Goal: Task Accomplishment & Management: Use online tool/utility

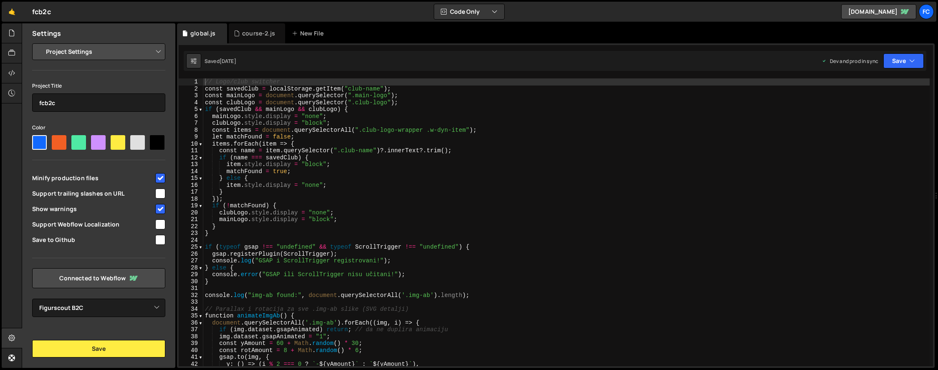
select select "67ec4dffb66126e60ac88c03"
type textarea "clubLogo.style.display = "block";"
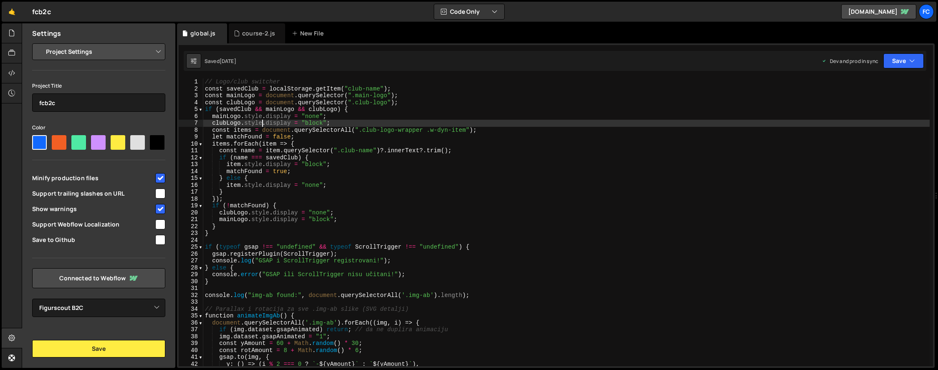
click at [261, 122] on div "// Logo/club switcher const savedClub = localStorage . getItem ( "club-name" ) …" at bounding box center [566, 229] width 726 height 302
click at [15, 48] on div at bounding box center [12, 53] width 20 height 20
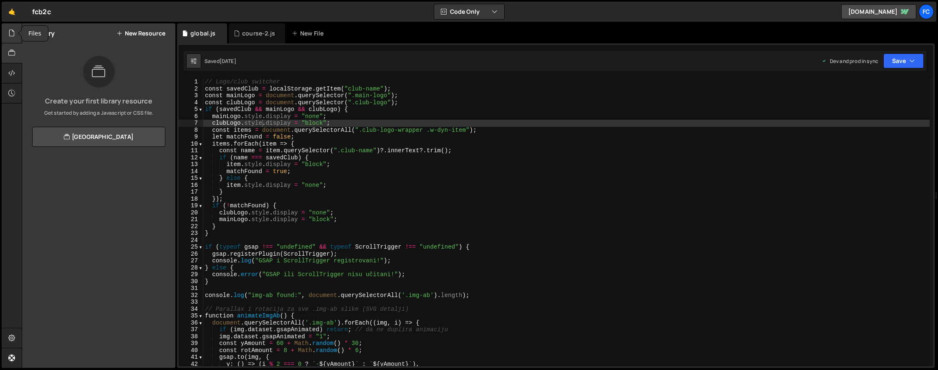
click at [9, 26] on div at bounding box center [12, 33] width 20 height 20
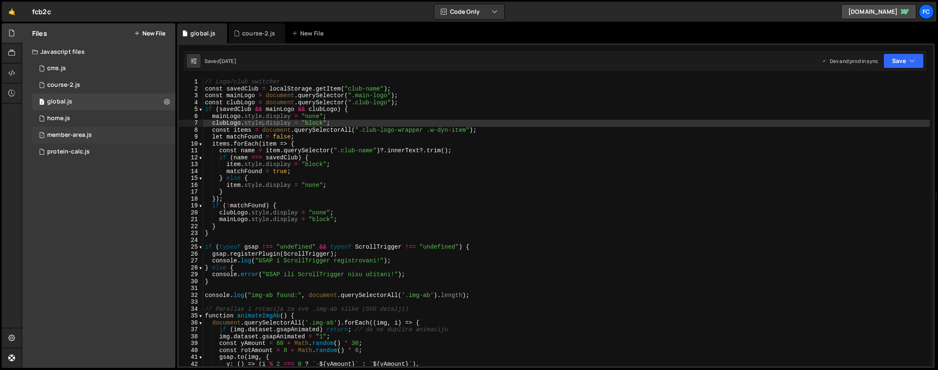
click at [85, 134] on div "member-area.js" at bounding box center [69, 135] width 45 height 8
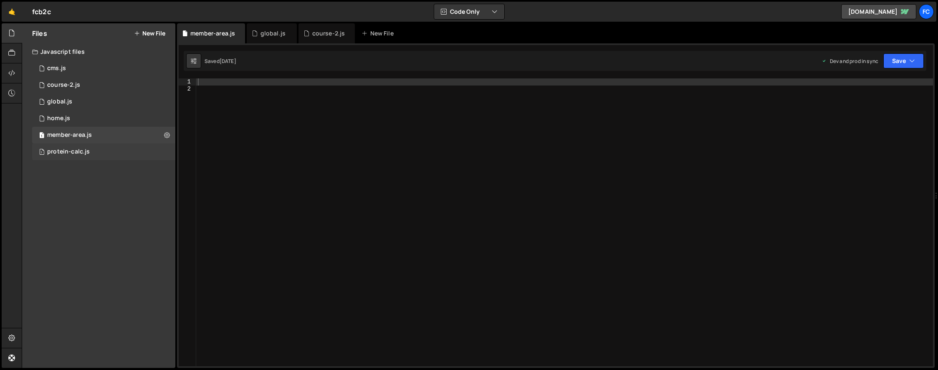
click at [81, 149] on div "protein-calc.js" at bounding box center [68, 152] width 43 height 8
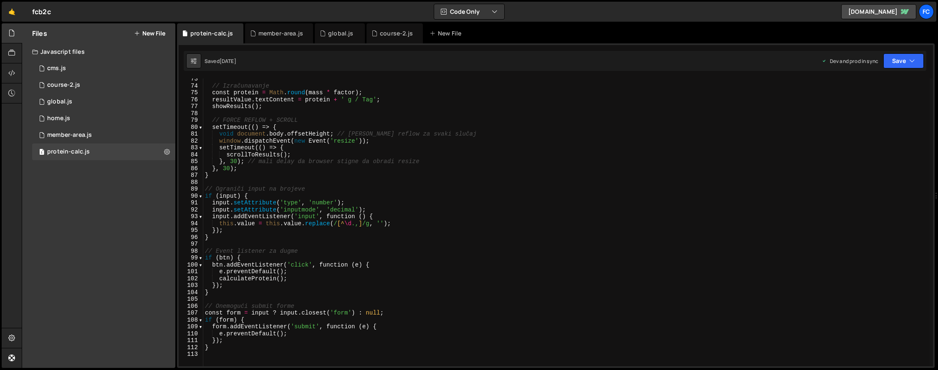
scroll to position [602, 0]
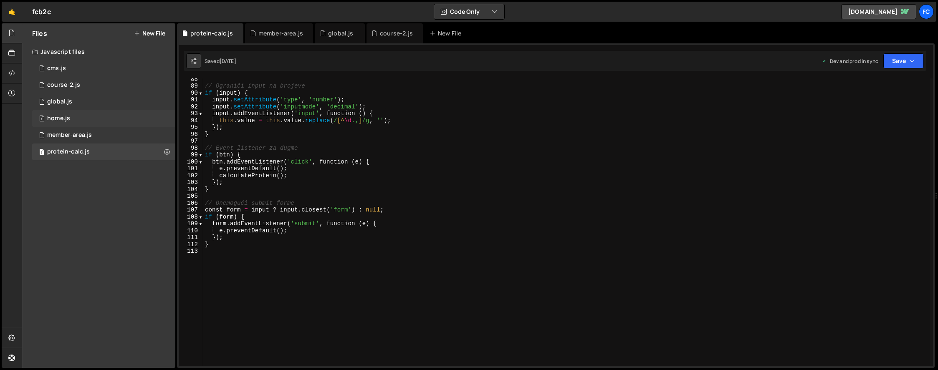
click at [66, 118] on div "home.js" at bounding box center [58, 119] width 23 height 8
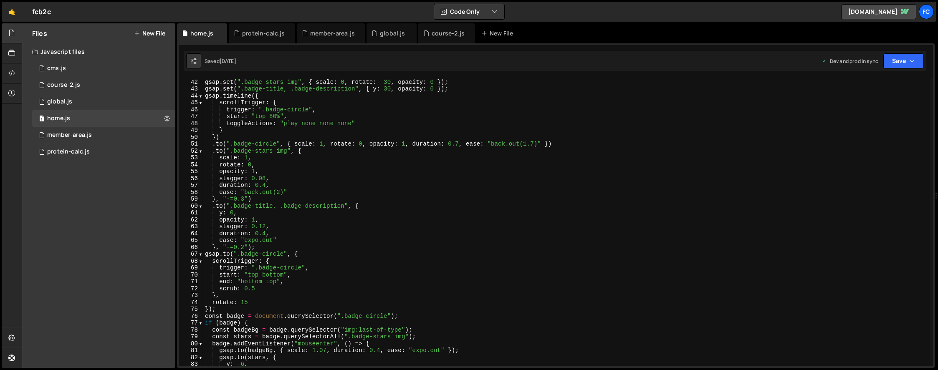
scroll to position [292, 0]
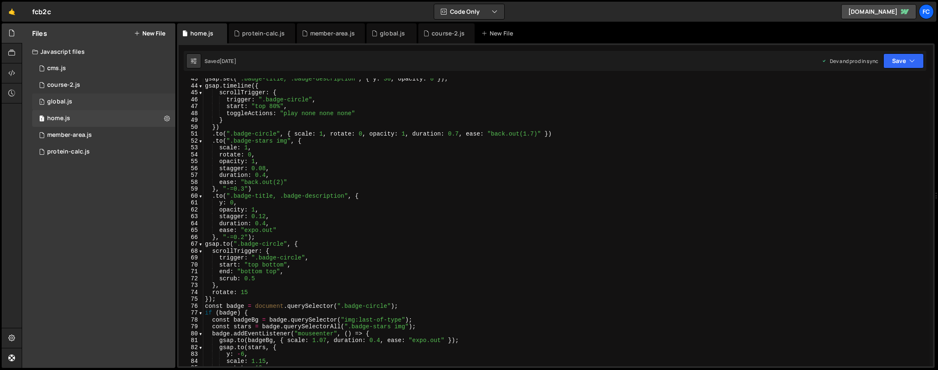
click at [84, 98] on div "1 global.js 0" at bounding box center [103, 101] width 143 height 17
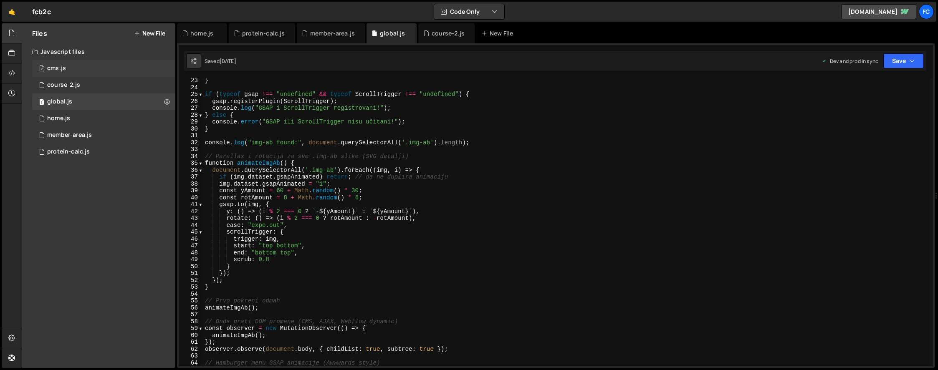
scroll to position [153, 0]
click at [71, 86] on div "course-2.js" at bounding box center [63, 85] width 33 height 8
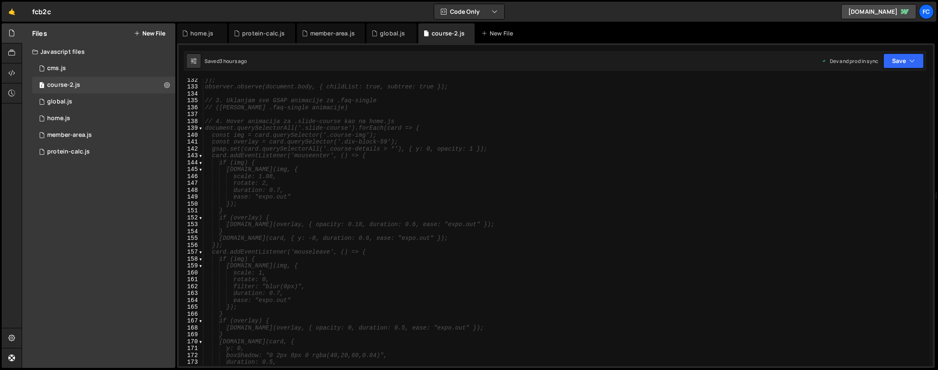
scroll to position [742, 0]
click at [74, 69] on div "2 cms.js 0" at bounding box center [103, 68] width 143 height 17
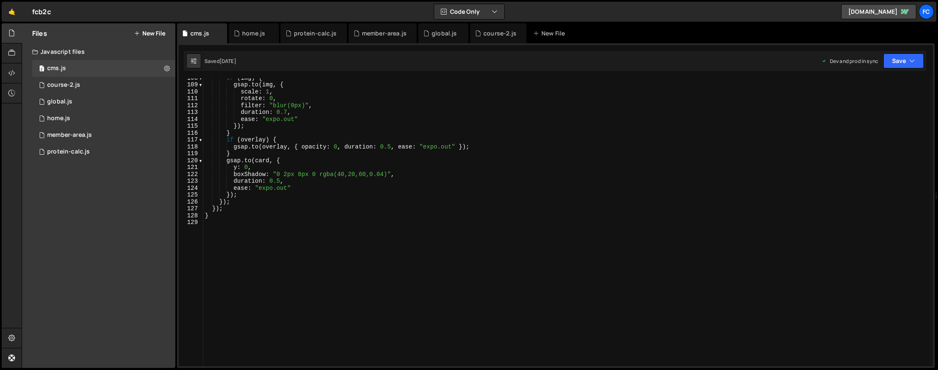
scroll to position [741, 0]
